Goal: Information Seeking & Learning: Learn about a topic

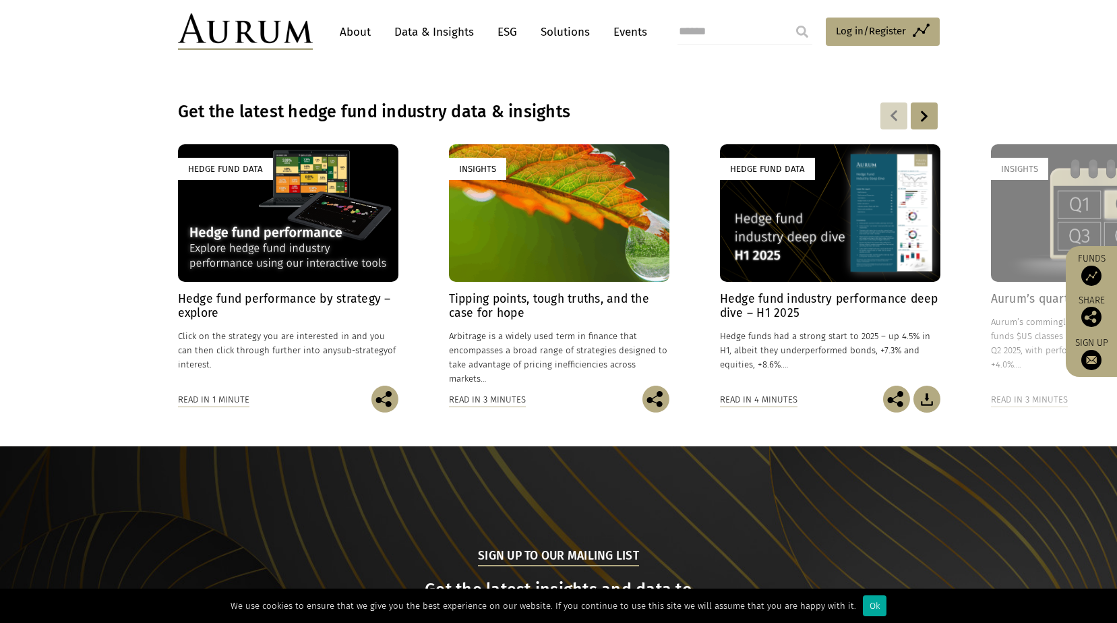
scroll to position [1011, 0]
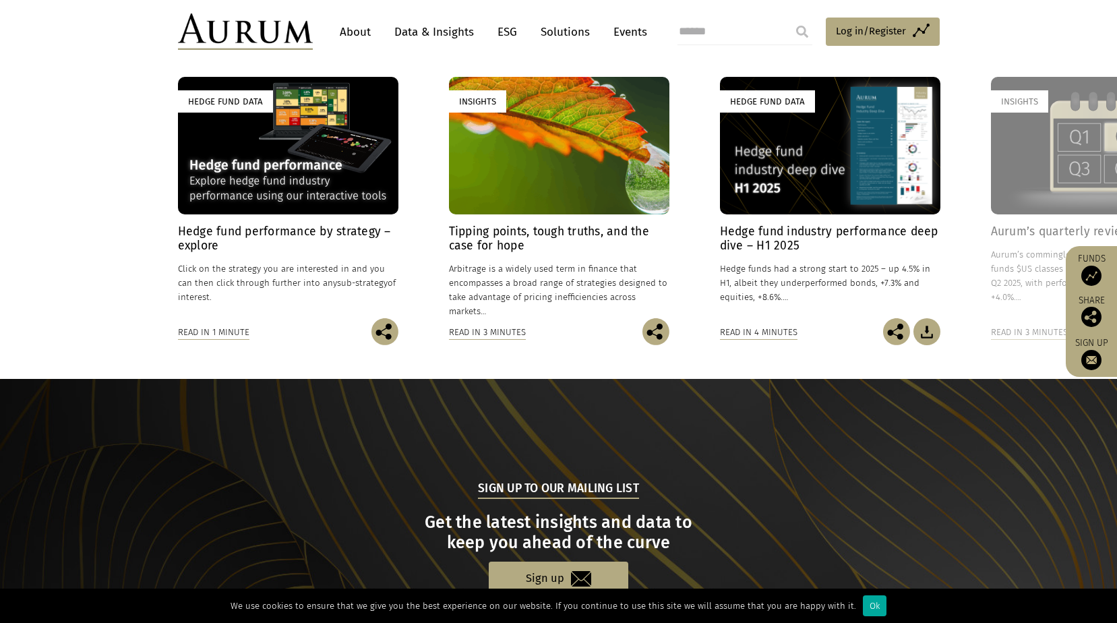
click at [346, 121] on div "Hedge Fund Data" at bounding box center [288, 145] width 220 height 137
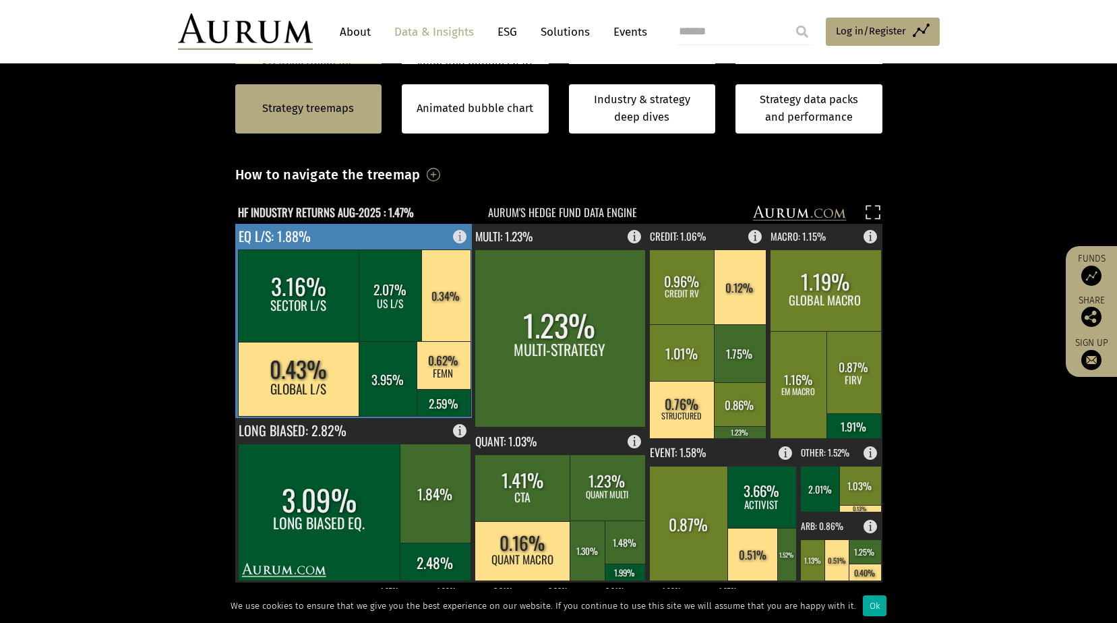
scroll to position [404, 0]
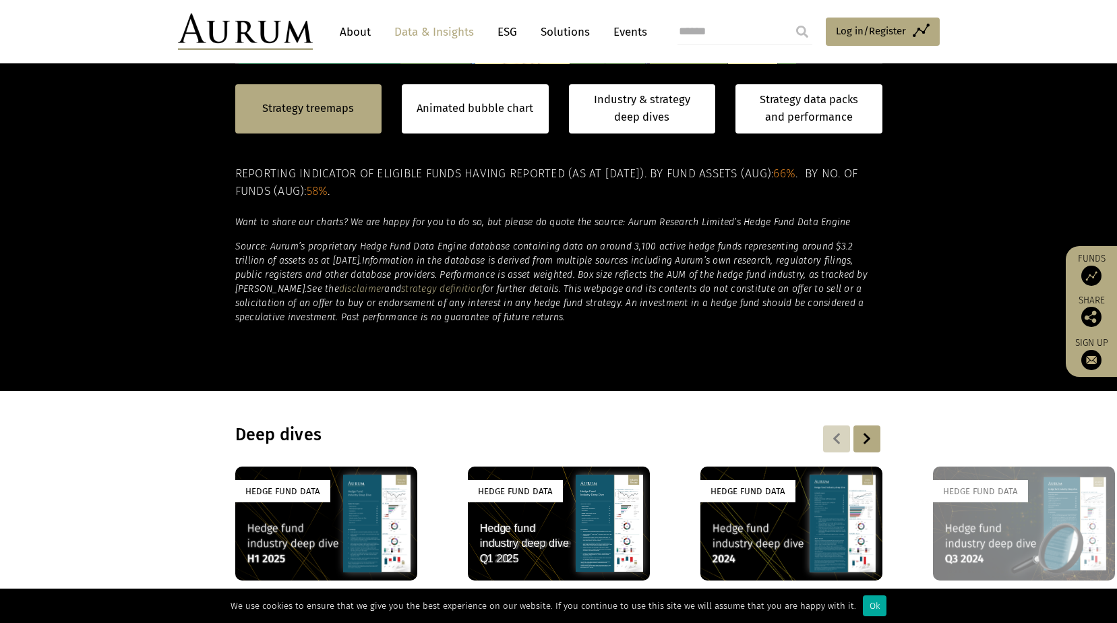
scroll to position [741, 0]
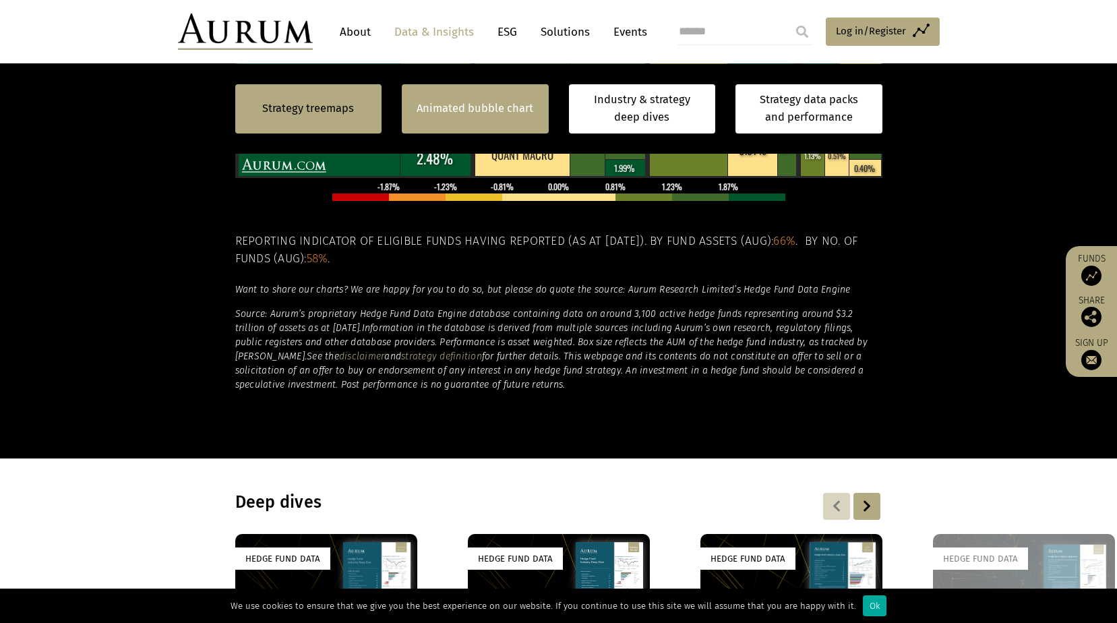
click at [506, 122] on div "Animated bubble chart" at bounding box center [475, 108] width 147 height 49
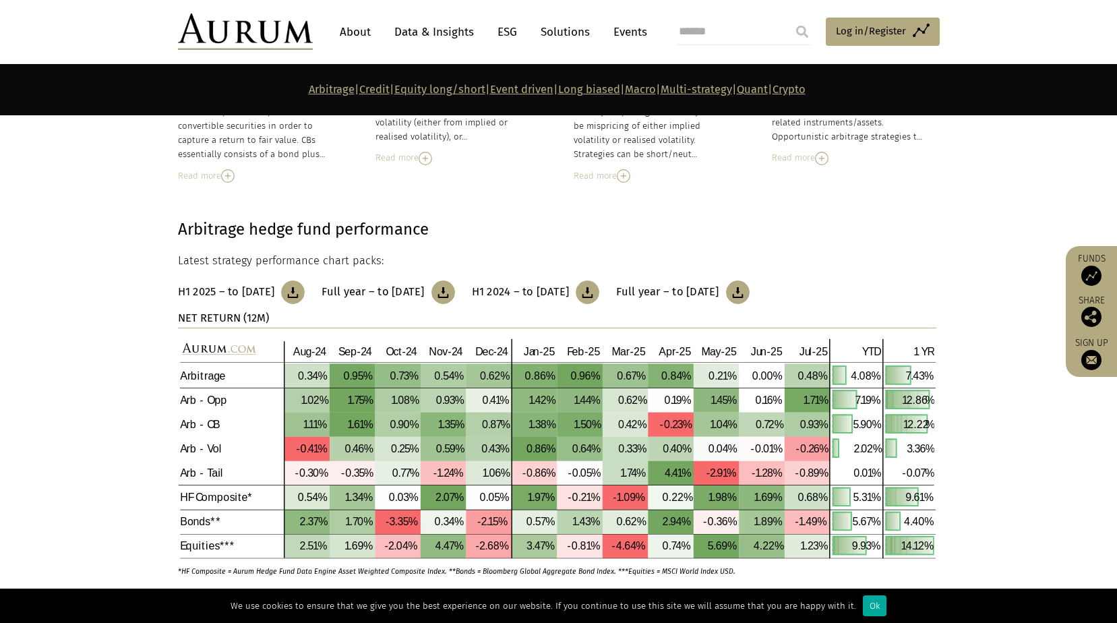
scroll to position [472, 0]
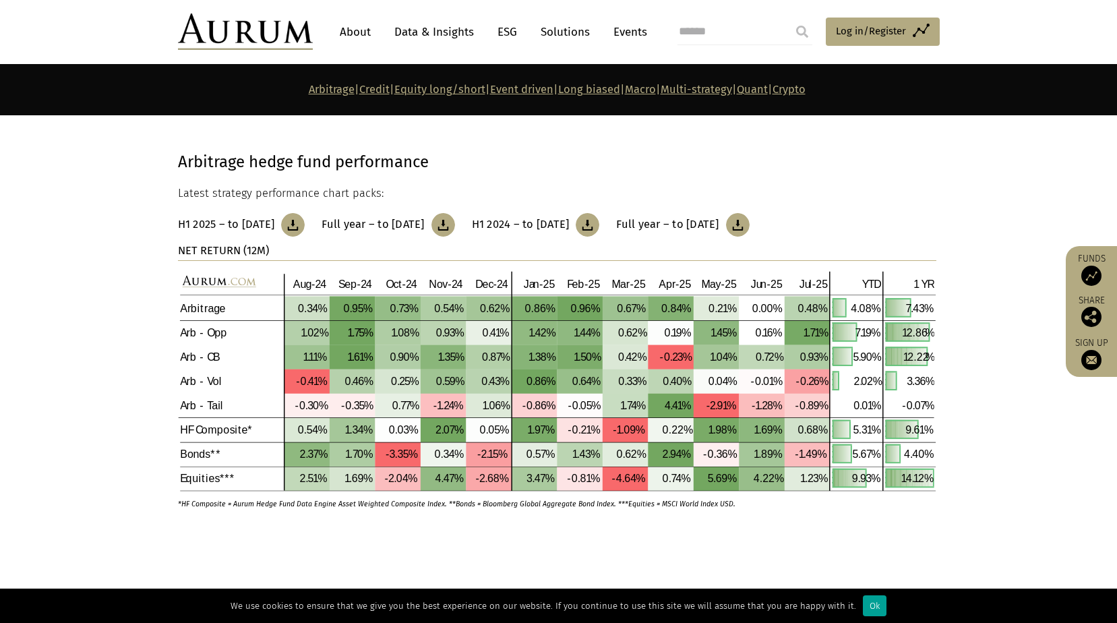
click at [866, 607] on div "Ok" at bounding box center [875, 605] width 24 height 21
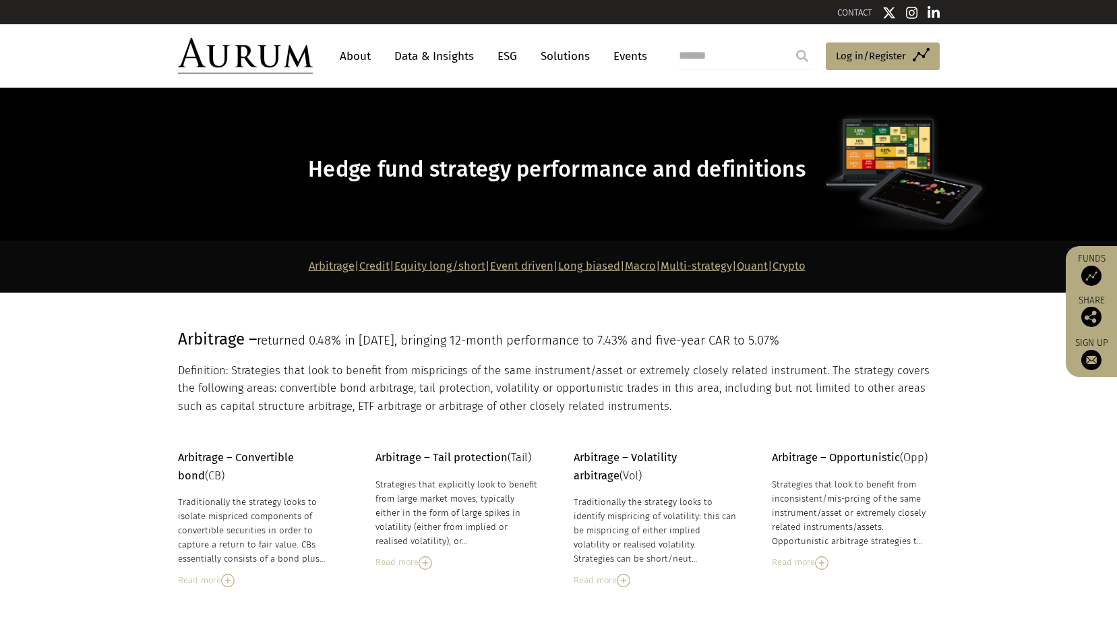
scroll to position [135, 0]
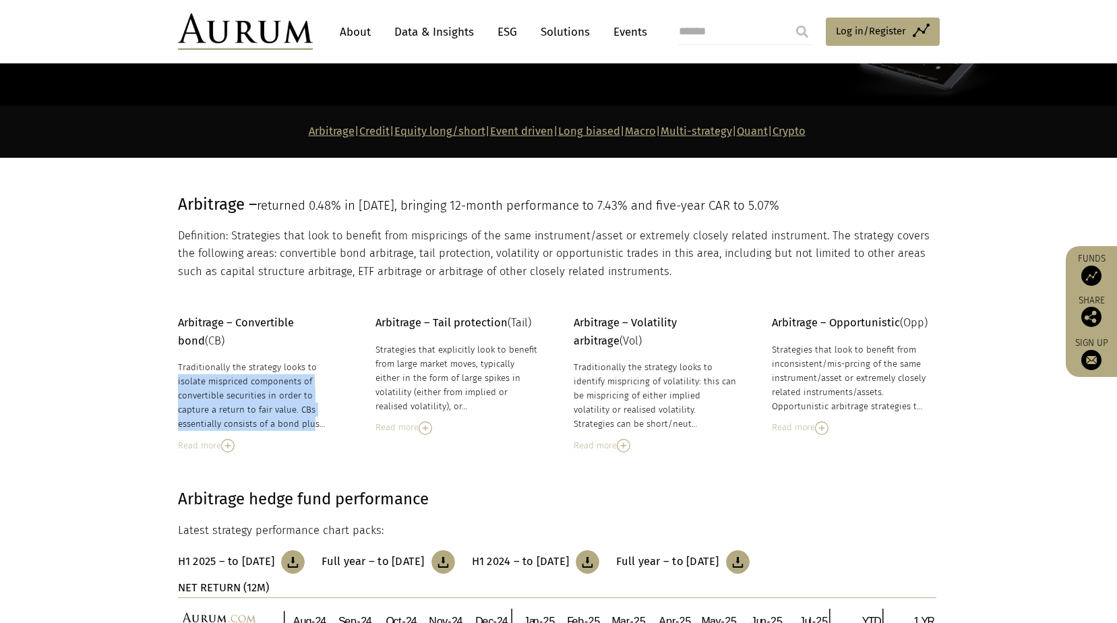
drag, startPoint x: 263, startPoint y: 367, endPoint x: 316, endPoint y: 407, distance: 66.5
click at [316, 407] on div "Traditionally the strategy looks to isolate mispriced components of convertible…" at bounding box center [260, 395] width 164 height 71
